Goal: Book appointment/travel/reservation

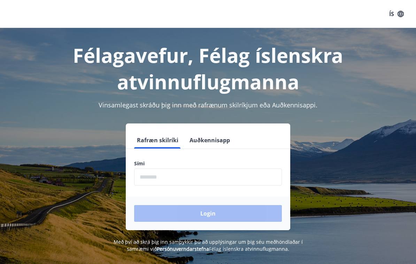
click at [227, 175] on input "phone" at bounding box center [208, 176] width 148 height 17
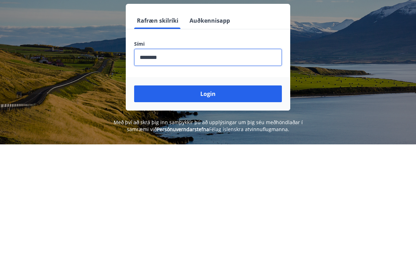
type input "********"
click at [245, 205] on button "Login" at bounding box center [208, 213] width 148 height 17
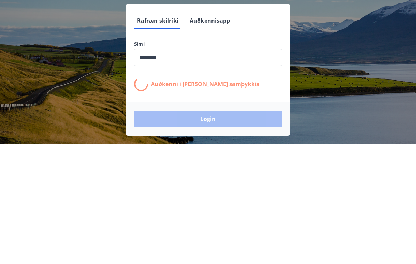
scroll to position [98, 0]
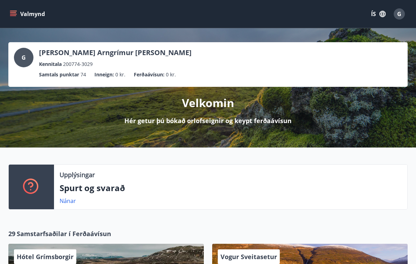
click at [13, 16] on icon "menu" at bounding box center [13, 15] width 6 height 1
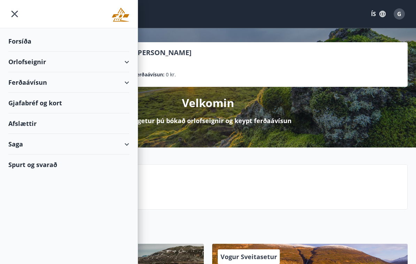
click at [22, 62] on div "Orlofseignir" at bounding box center [68, 62] width 121 height 21
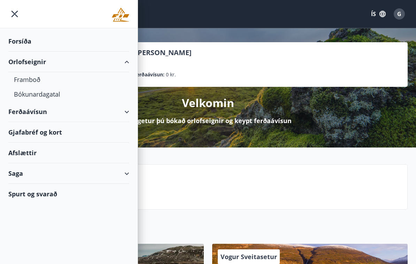
click at [25, 95] on div "Bókunardagatal" at bounding box center [69, 94] width 110 height 15
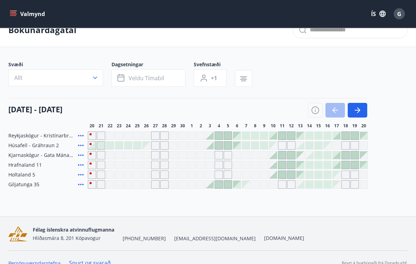
scroll to position [14, 0]
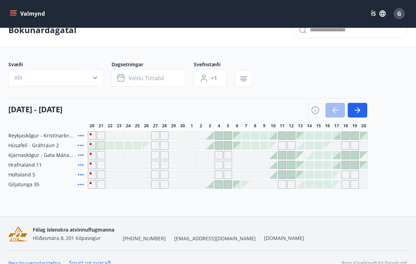
click at [316, 111] on icon "button" at bounding box center [315, 111] width 1 height 2
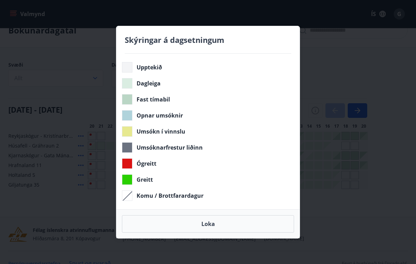
click at [374, 68] on div "Skýringar á dagsetningum Upptekið Dagleiga Fast tímabil Opnar umsóknir Umsókn í…" at bounding box center [208, 132] width 416 height 264
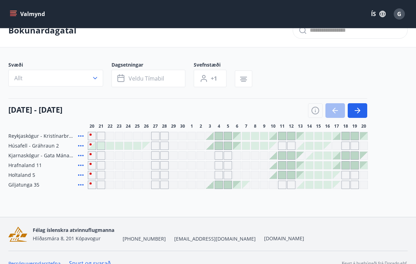
click at [358, 112] on icon "button" at bounding box center [357, 110] width 8 height 8
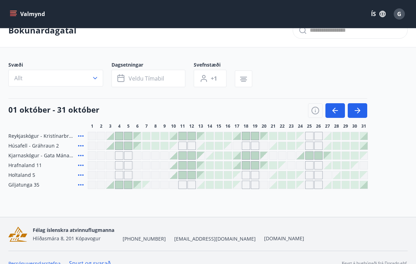
click at [363, 112] on button "button" at bounding box center [358, 110] width 20 height 15
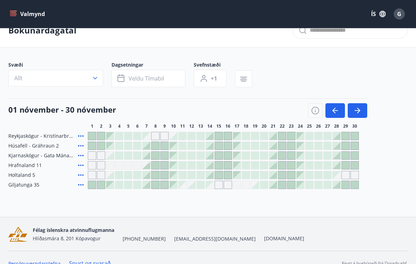
click at [241, 162] on div at bounding box center [237, 165] width 8 height 8
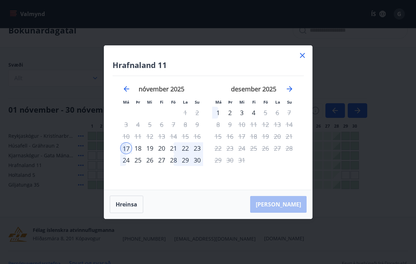
click at [303, 58] on icon at bounding box center [302, 55] width 5 height 5
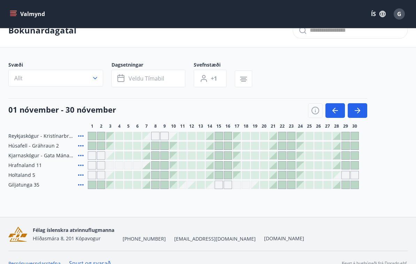
click at [361, 113] on icon "button" at bounding box center [357, 110] width 8 height 8
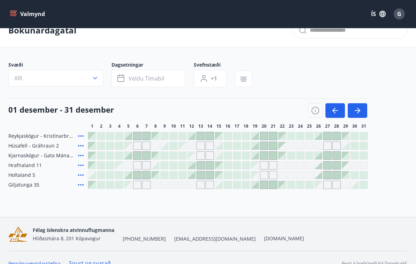
click at [336, 111] on icon "button" at bounding box center [335, 110] width 8 height 8
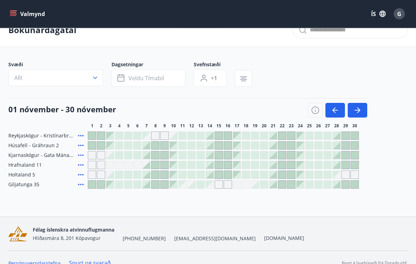
click at [363, 108] on button "button" at bounding box center [358, 110] width 20 height 15
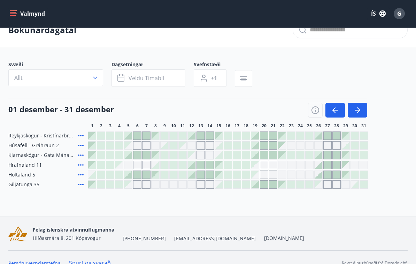
click at [360, 111] on icon "button" at bounding box center [357, 110] width 8 height 8
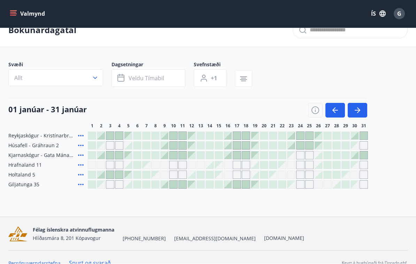
click at [359, 113] on icon "button" at bounding box center [357, 110] width 8 height 8
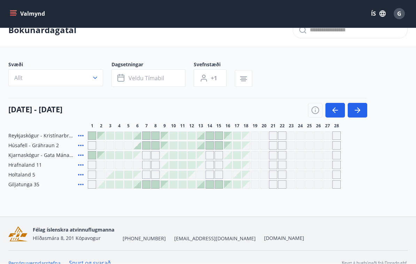
click at [356, 110] on icon "button" at bounding box center [358, 110] width 6 height 1
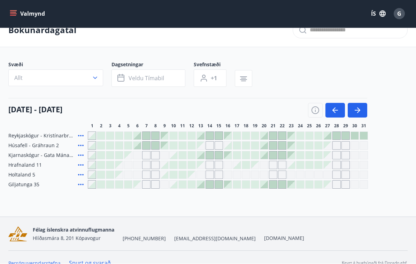
click at [329, 112] on button "button" at bounding box center [336, 110] width 20 height 15
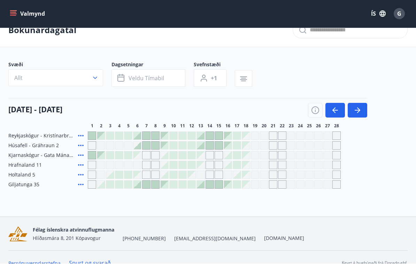
click at [358, 111] on icon "button" at bounding box center [357, 110] width 8 height 8
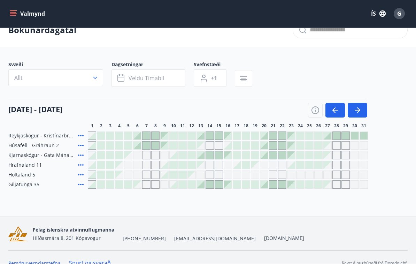
click at [359, 109] on icon "button" at bounding box center [358, 111] width 3 height 6
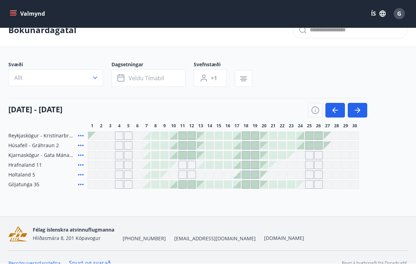
click at [358, 108] on icon "button" at bounding box center [358, 111] width 3 height 6
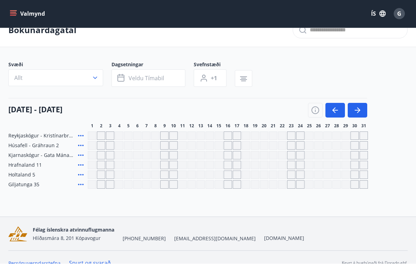
click at [334, 112] on icon "button" at bounding box center [335, 110] width 8 height 8
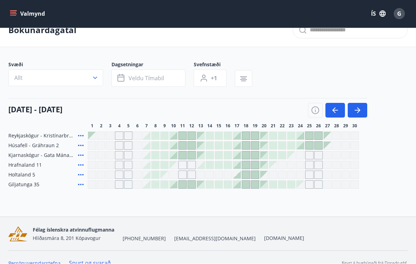
click at [336, 109] on icon "button" at bounding box center [335, 110] width 8 height 8
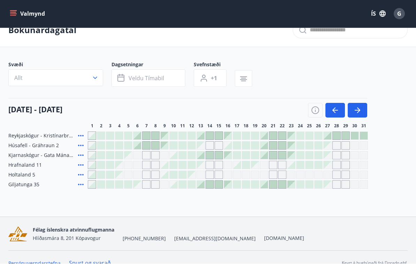
click at [335, 109] on icon "button" at bounding box center [335, 110] width 8 height 8
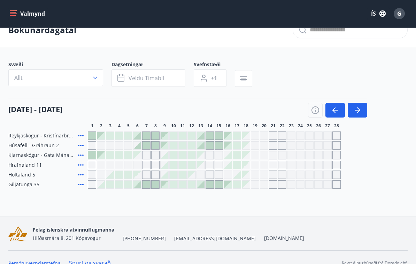
click at [335, 109] on icon "button" at bounding box center [335, 110] width 8 height 8
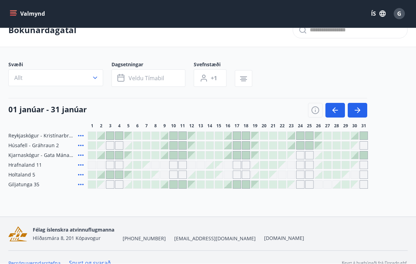
click at [315, 109] on icon "button" at bounding box center [315, 109] width 1 height 1
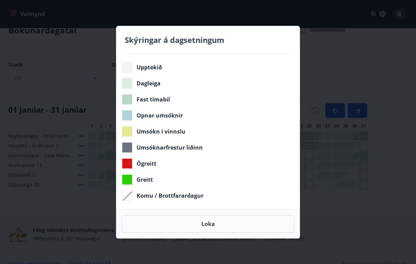
click at [316, 110] on div "Skýringar á dagsetningum Upptekið Dagleiga Fast tímabil Opnar umsóknir Umsókn í…" at bounding box center [208, 132] width 416 height 264
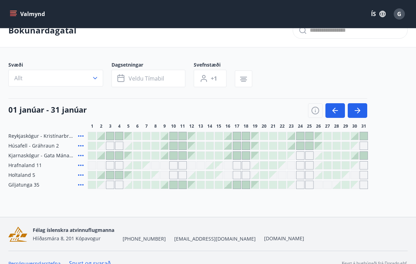
click at [357, 113] on icon "button" at bounding box center [357, 110] width 8 height 8
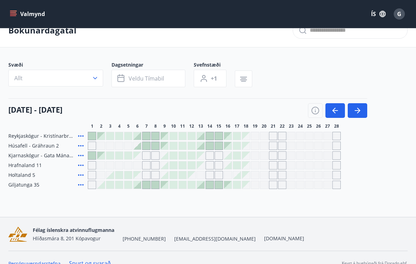
click at [357, 109] on icon "button" at bounding box center [357, 110] width 8 height 8
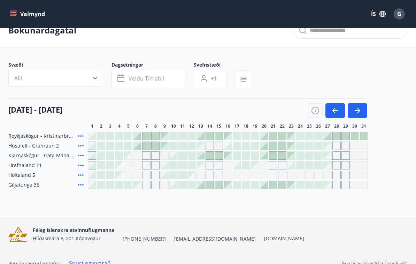
click at [357, 112] on icon "button" at bounding box center [357, 110] width 8 height 8
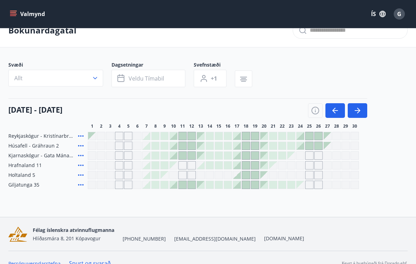
click at [332, 114] on icon "button" at bounding box center [335, 110] width 8 height 8
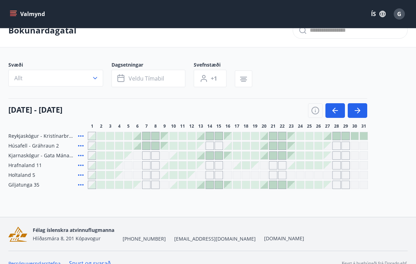
click at [332, 110] on icon "button" at bounding box center [335, 110] width 8 height 8
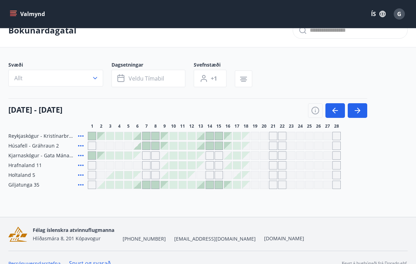
click at [333, 112] on icon "button" at bounding box center [335, 110] width 8 height 8
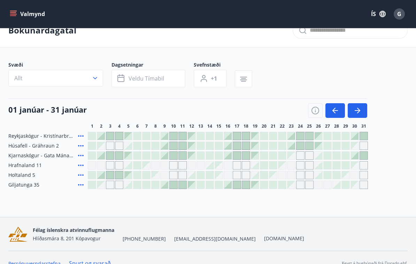
click at [335, 111] on icon "button" at bounding box center [336, 110] width 6 height 1
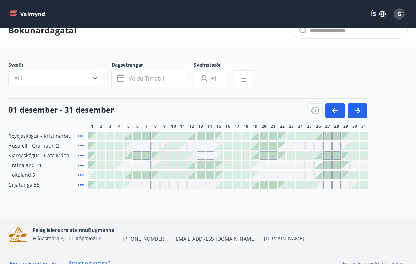
click at [335, 111] on icon "button" at bounding box center [336, 110] width 6 height 1
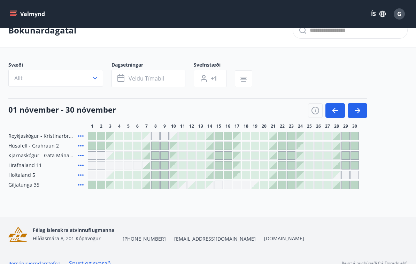
click at [335, 110] on icon "button" at bounding box center [336, 110] width 6 height 1
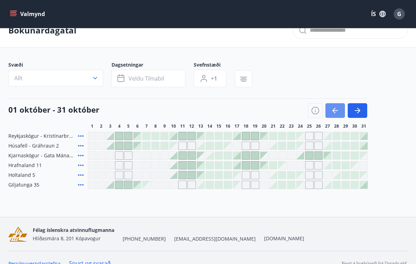
click at [336, 110] on icon "button" at bounding box center [335, 110] width 8 height 8
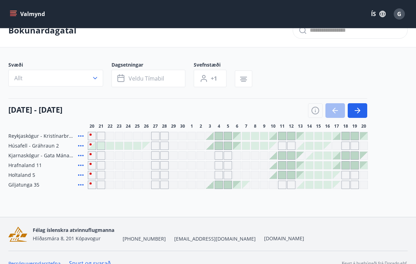
click at [336, 110] on div at bounding box center [337, 110] width 59 height 15
click at [353, 110] on button "button" at bounding box center [358, 110] width 20 height 15
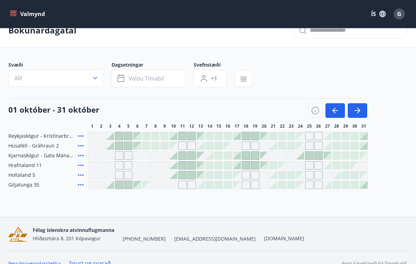
click at [357, 110] on icon "button" at bounding box center [358, 110] width 6 height 1
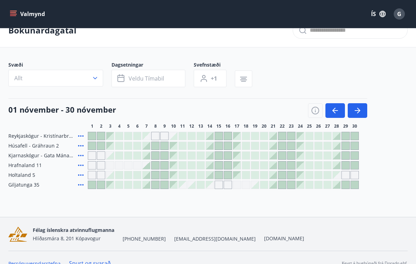
click at [358, 110] on icon "button" at bounding box center [358, 110] width 6 height 1
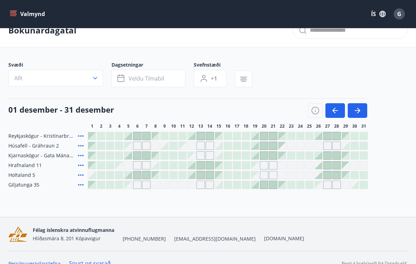
scroll to position [6, 0]
